Goal: Information Seeking & Learning: Find specific fact

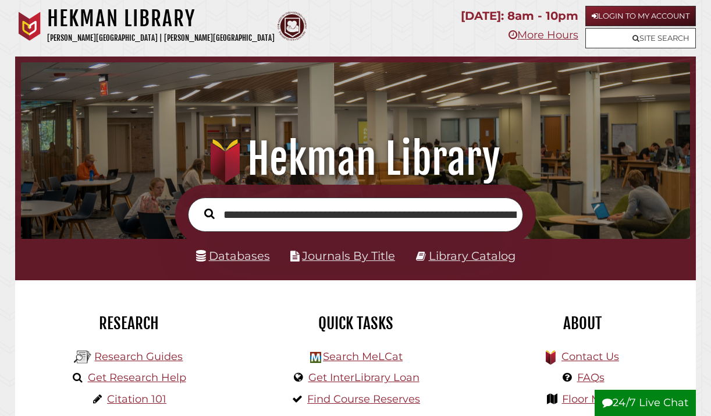
scroll to position [0, 342]
type input "**********"
click at [198, 205] on button "Search" at bounding box center [209, 213] width 22 height 16
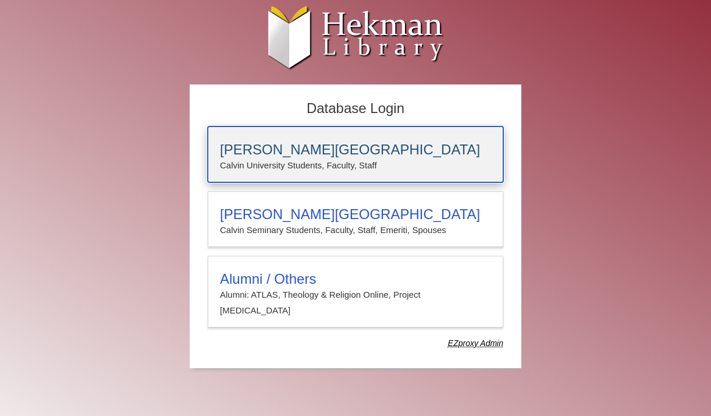
click at [428, 134] on div "[PERSON_NAME][GEOGRAPHIC_DATA] [PERSON_NAME] University Students, Faculty, Staff" at bounding box center [356, 154] width 296 height 56
